Goal: Check status: Check status

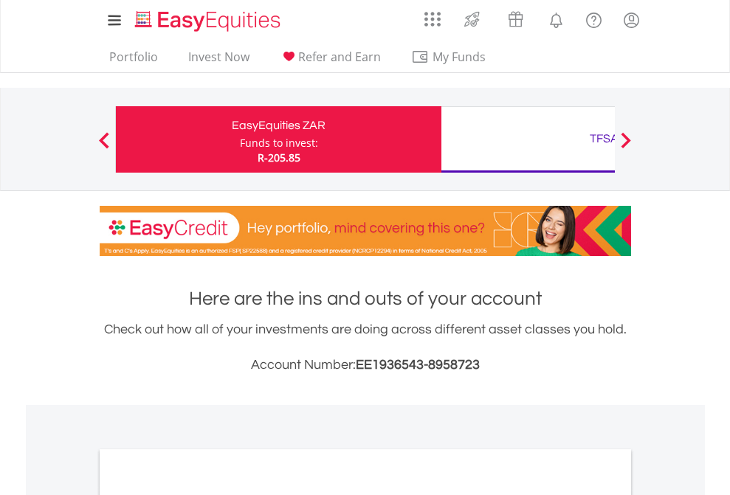
click at [240, 140] on div "Funds to invest:" at bounding box center [279, 143] width 78 height 15
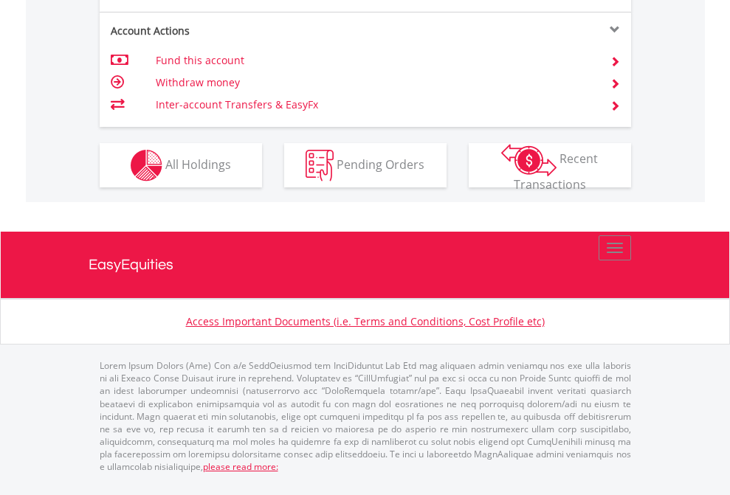
scroll to position [1386, 0]
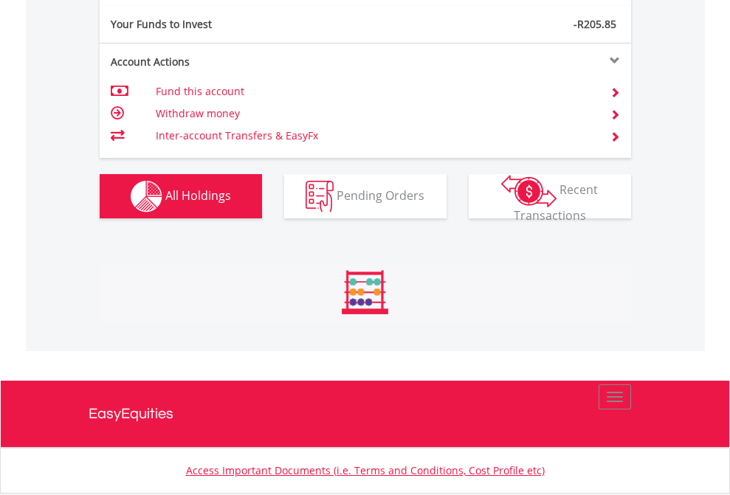
scroll to position [142, 232]
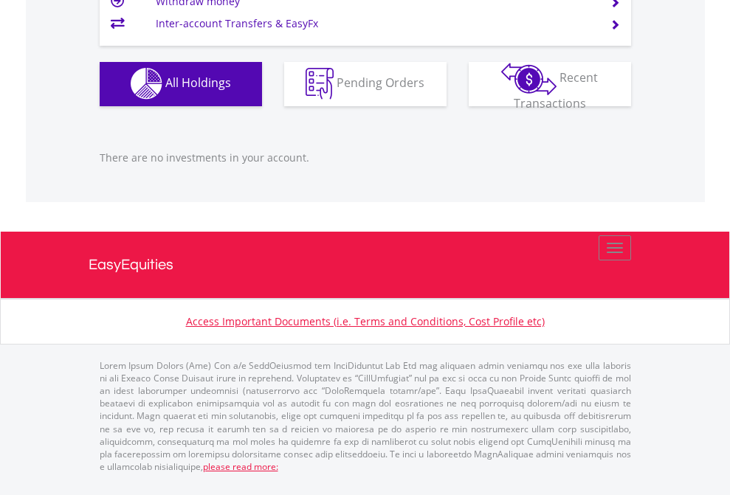
scroll to position [142, 232]
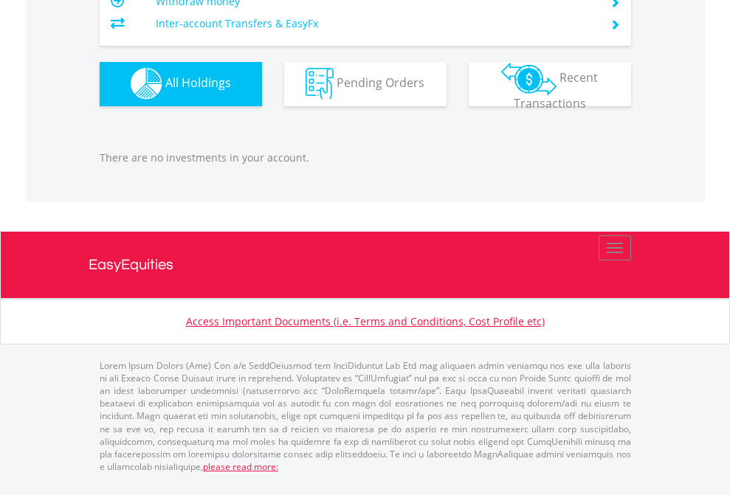
scroll to position [142, 232]
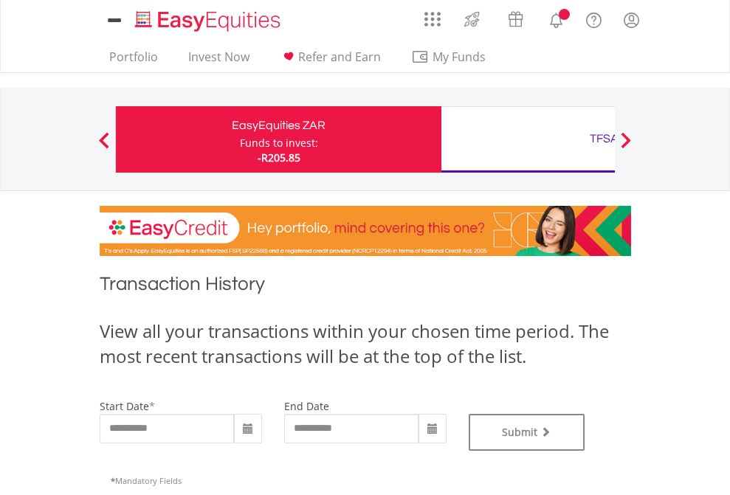
type input "**********"
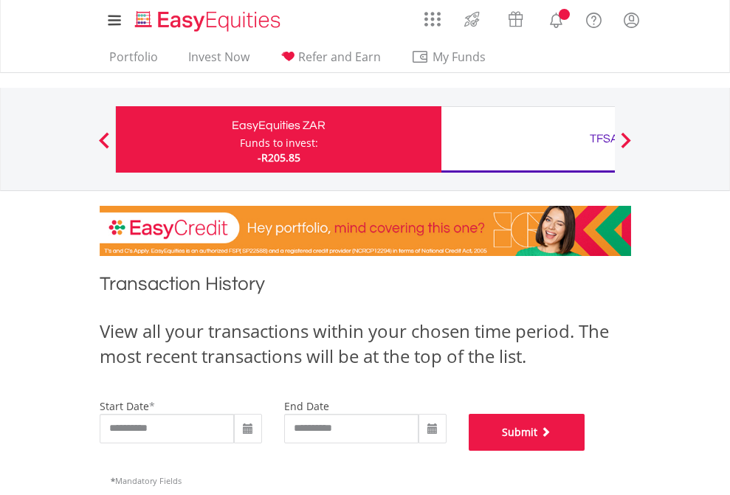
click at [585, 451] on button "Submit" at bounding box center [527, 432] width 117 height 37
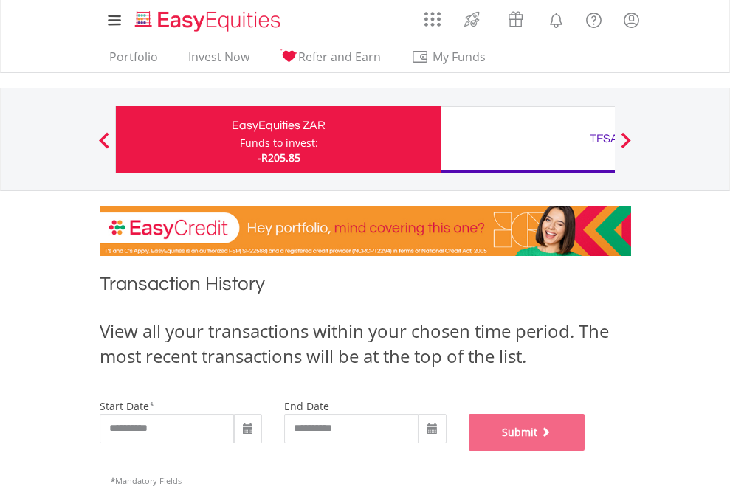
scroll to position [599, 0]
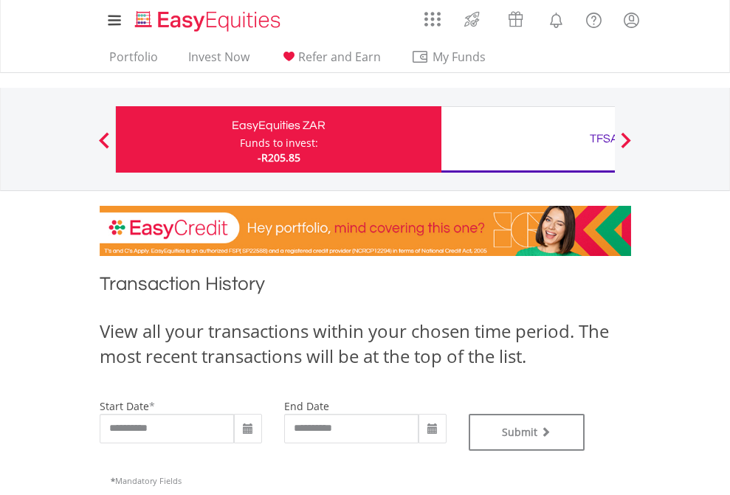
click at [528, 140] on div "TFSA" at bounding box center [604, 138] width 308 height 21
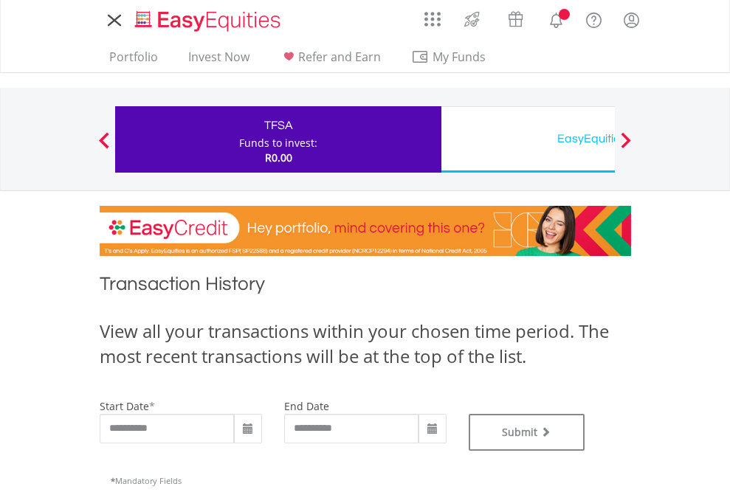
type input "**********"
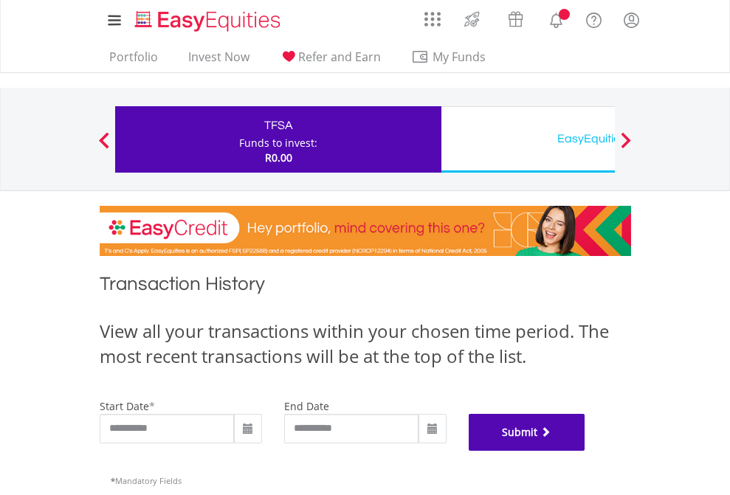
click at [585, 451] on button "Submit" at bounding box center [527, 432] width 117 height 37
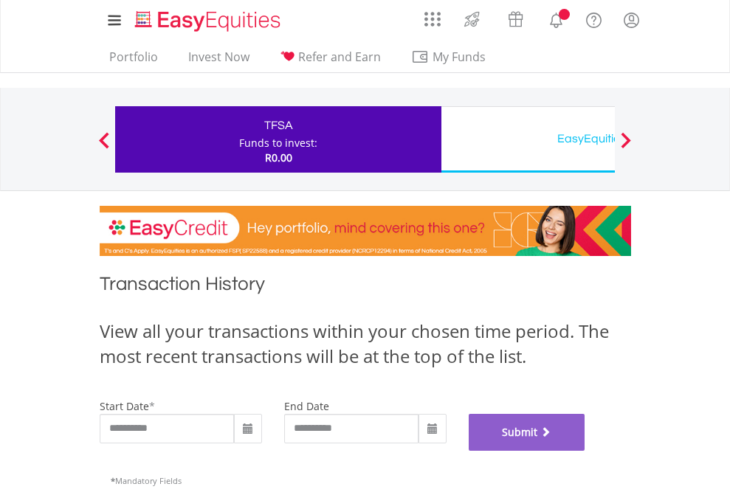
scroll to position [599, 0]
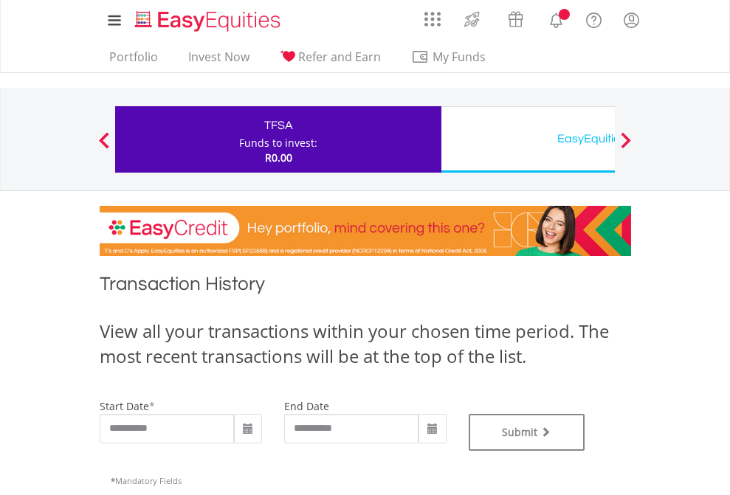
click at [528, 140] on div "EasyEquities USD" at bounding box center [604, 138] width 308 height 21
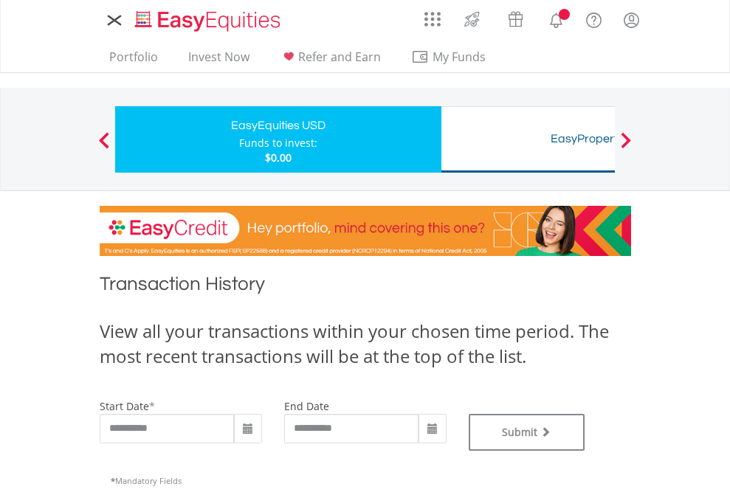
type input "**********"
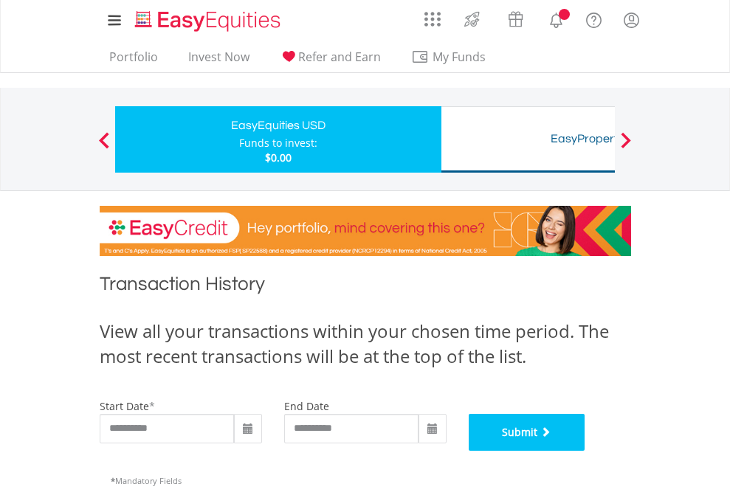
click at [585, 451] on button "Submit" at bounding box center [527, 432] width 117 height 37
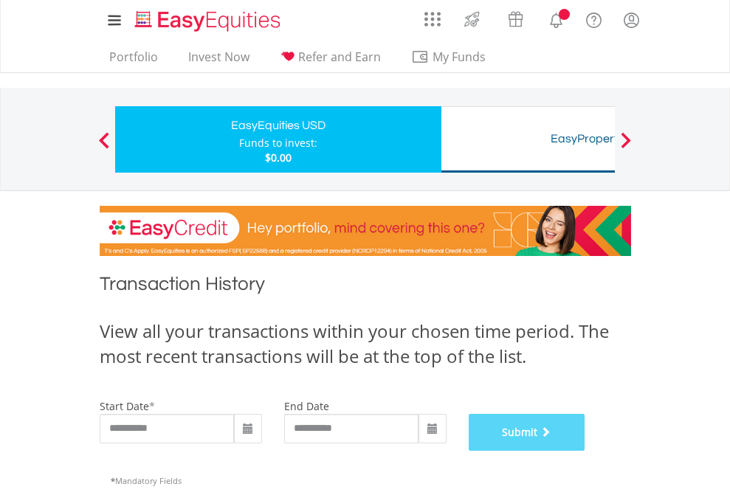
scroll to position [599, 0]
